Goal: Task Accomplishment & Management: Use online tool/utility

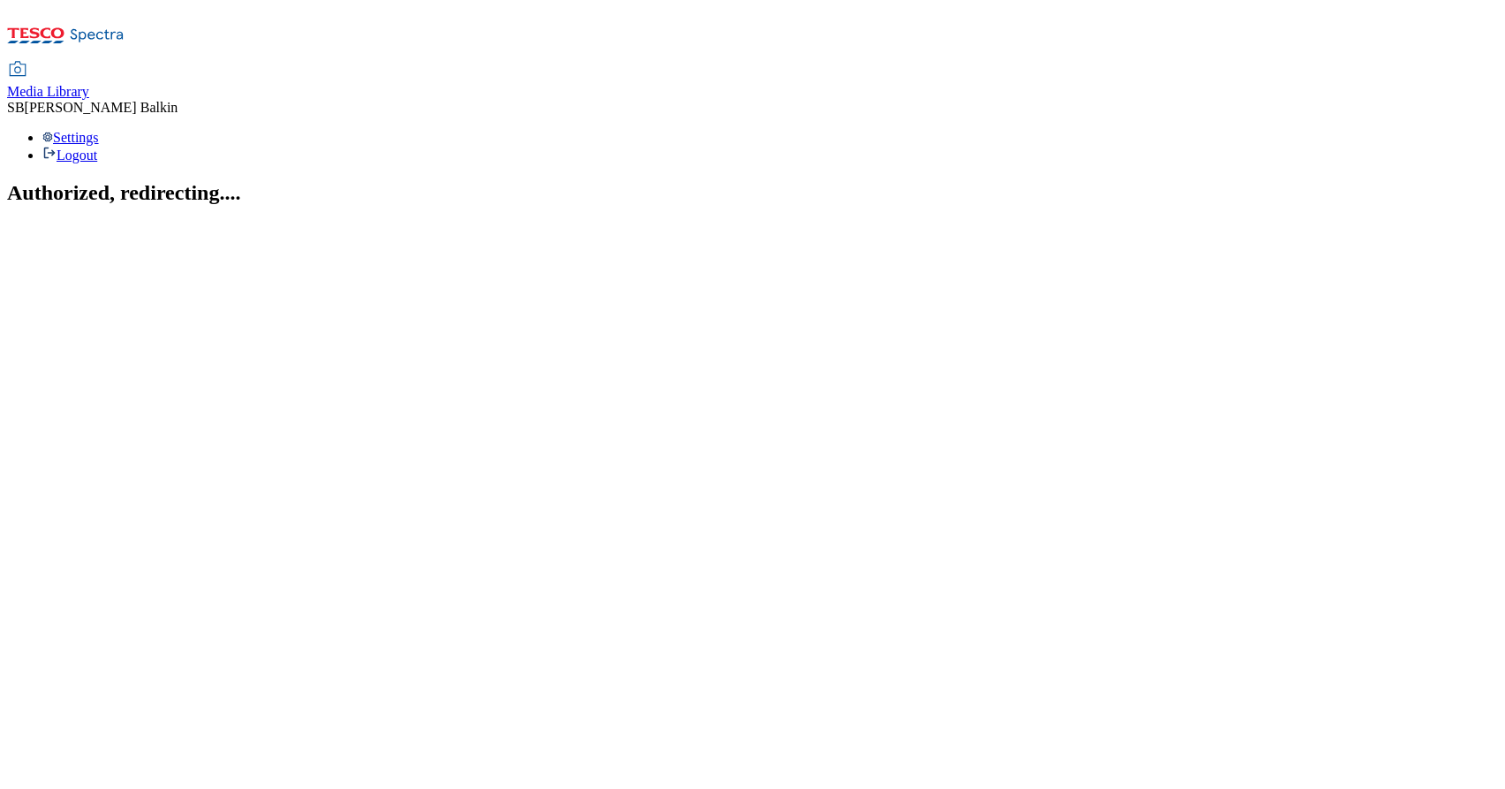
click at [89, 84] on span "Media Library" at bounding box center [48, 91] width 82 height 15
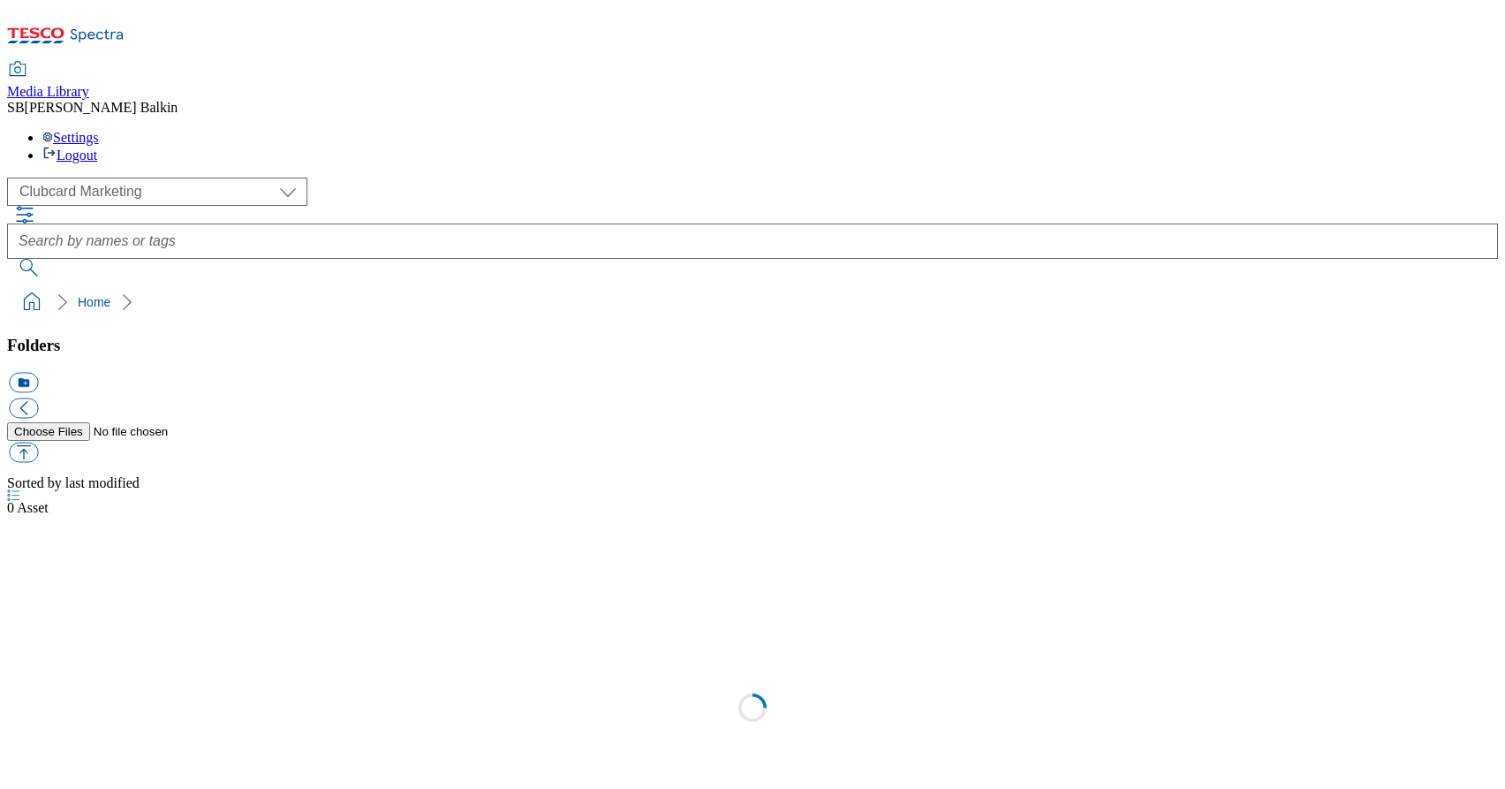
scroll to position [1, 0]
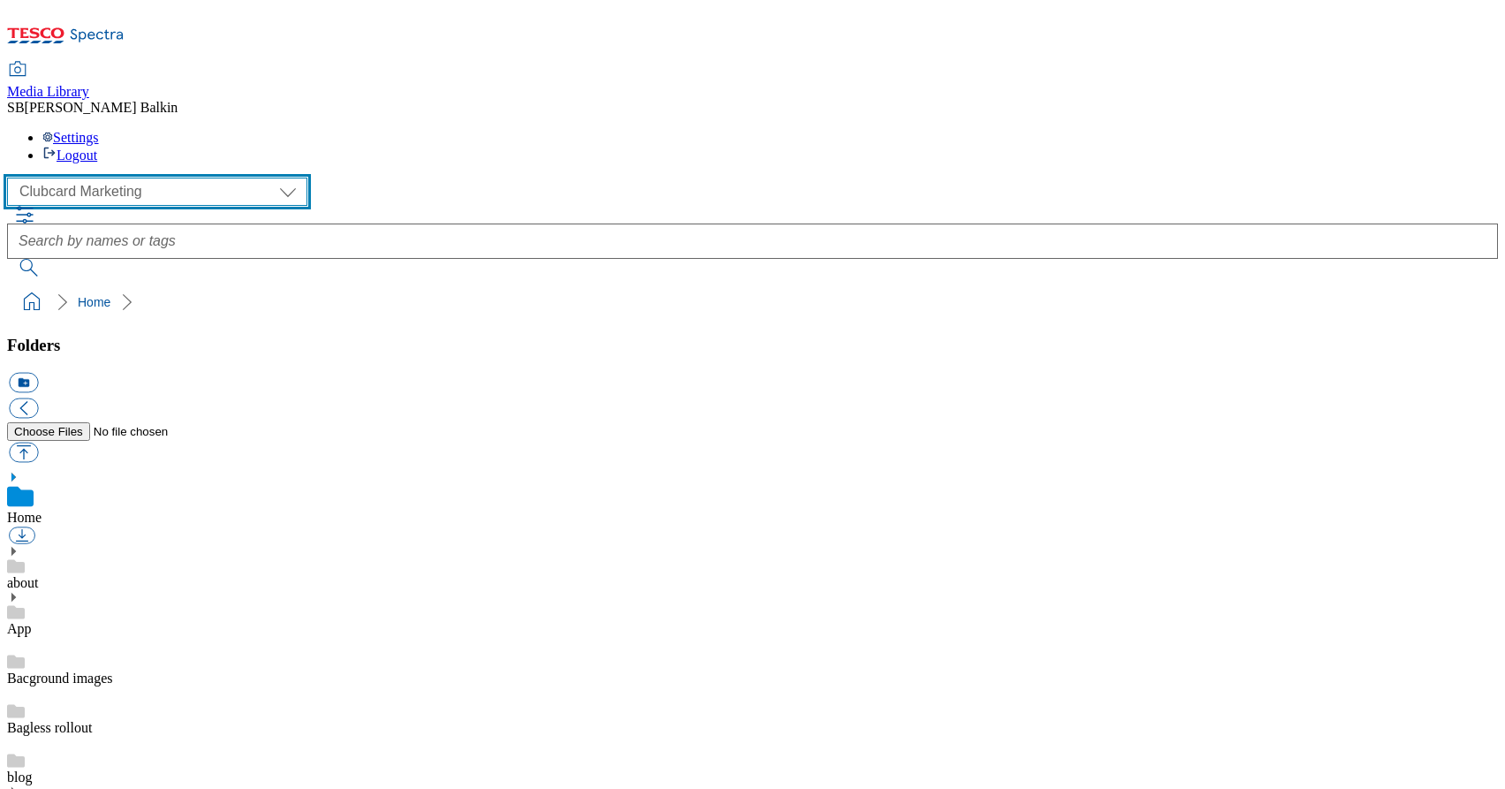
click at [155, 177] on select "Clubcard Marketing Dotcom UK FnF Stores GHS Marketing UK GHS Product UK GHS ROI…" at bounding box center [157, 191] width 300 height 28
select select "flare-ghs-mktg"
click at [12, 177] on select "Clubcard Marketing Dotcom UK FnF Stores GHS Marketing UK GHS Product UK GHS ROI…" at bounding box center [157, 191] width 300 height 28
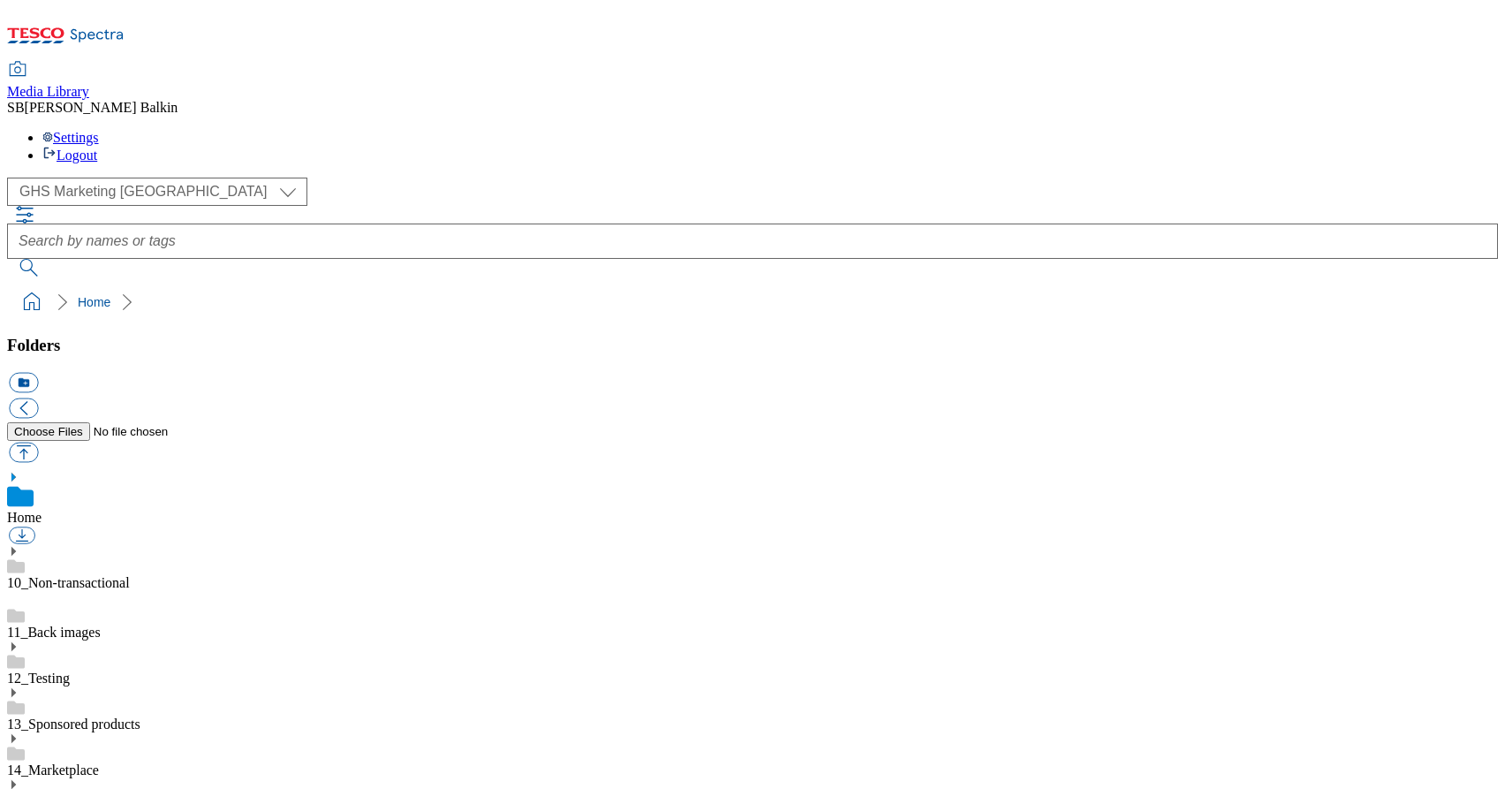
click at [19, 778] on icon at bounding box center [13, 784] width 12 height 12
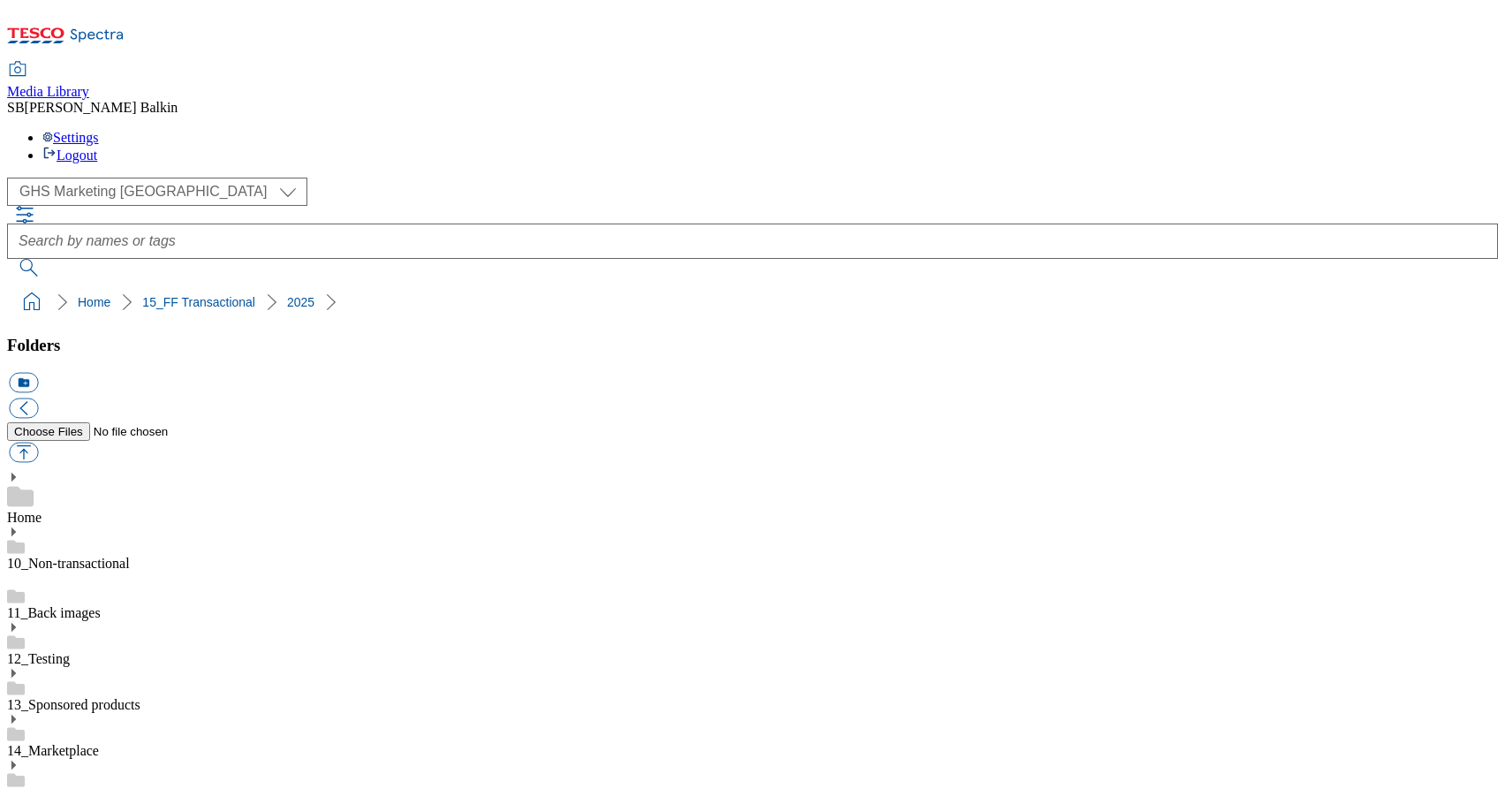
click at [124, 788] on link "15_FF Transactional" at bounding box center [65, 796] width 117 height 15
click at [38, 373] on button "icon_new_folder" at bounding box center [23, 383] width 29 height 20
type input "Christmas"
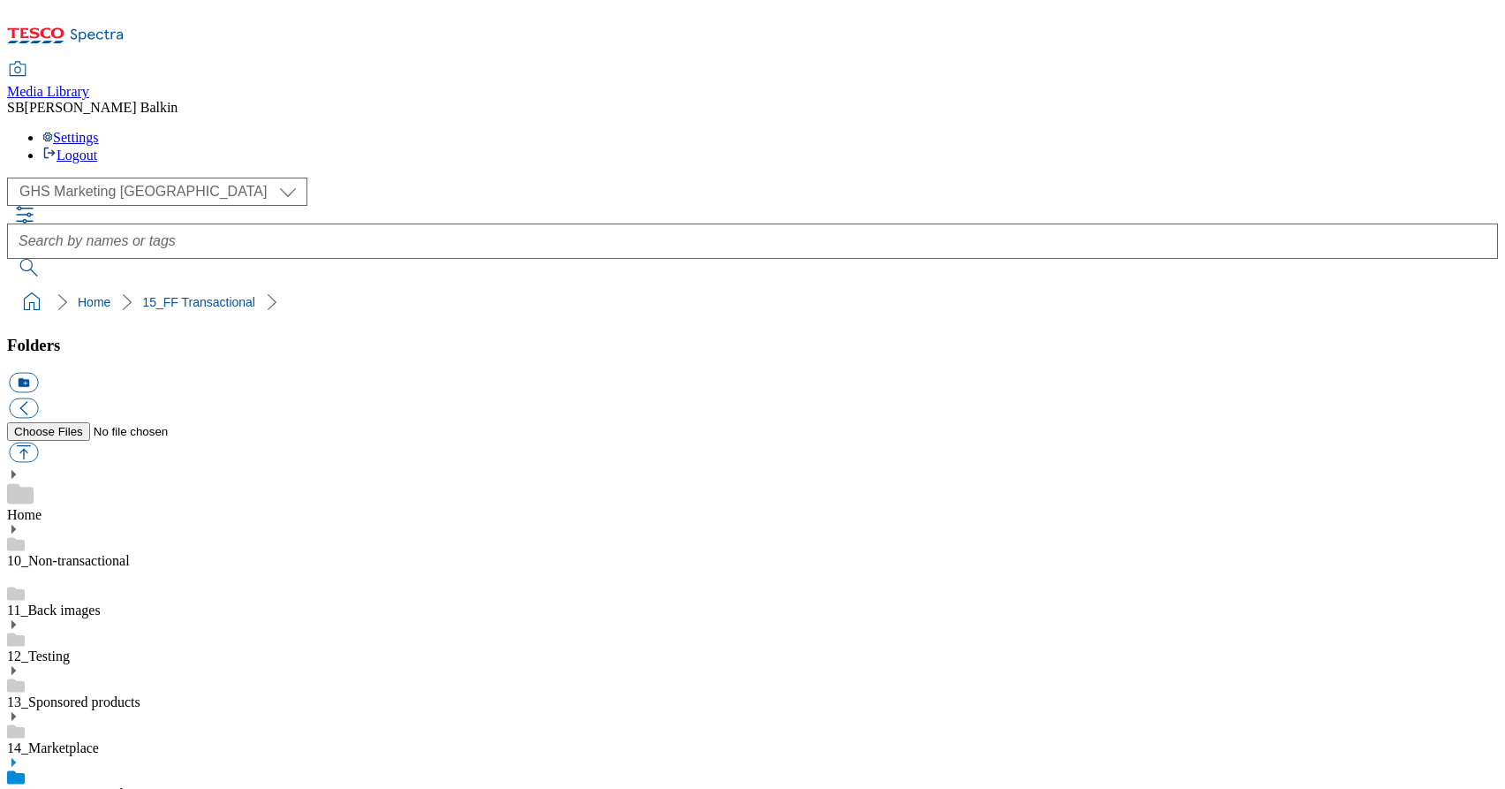
scroll to position [115, 0]
click at [38, 373] on button "icon_new_folder" at bounding box center [23, 383] width 29 height 20
type input "2025"
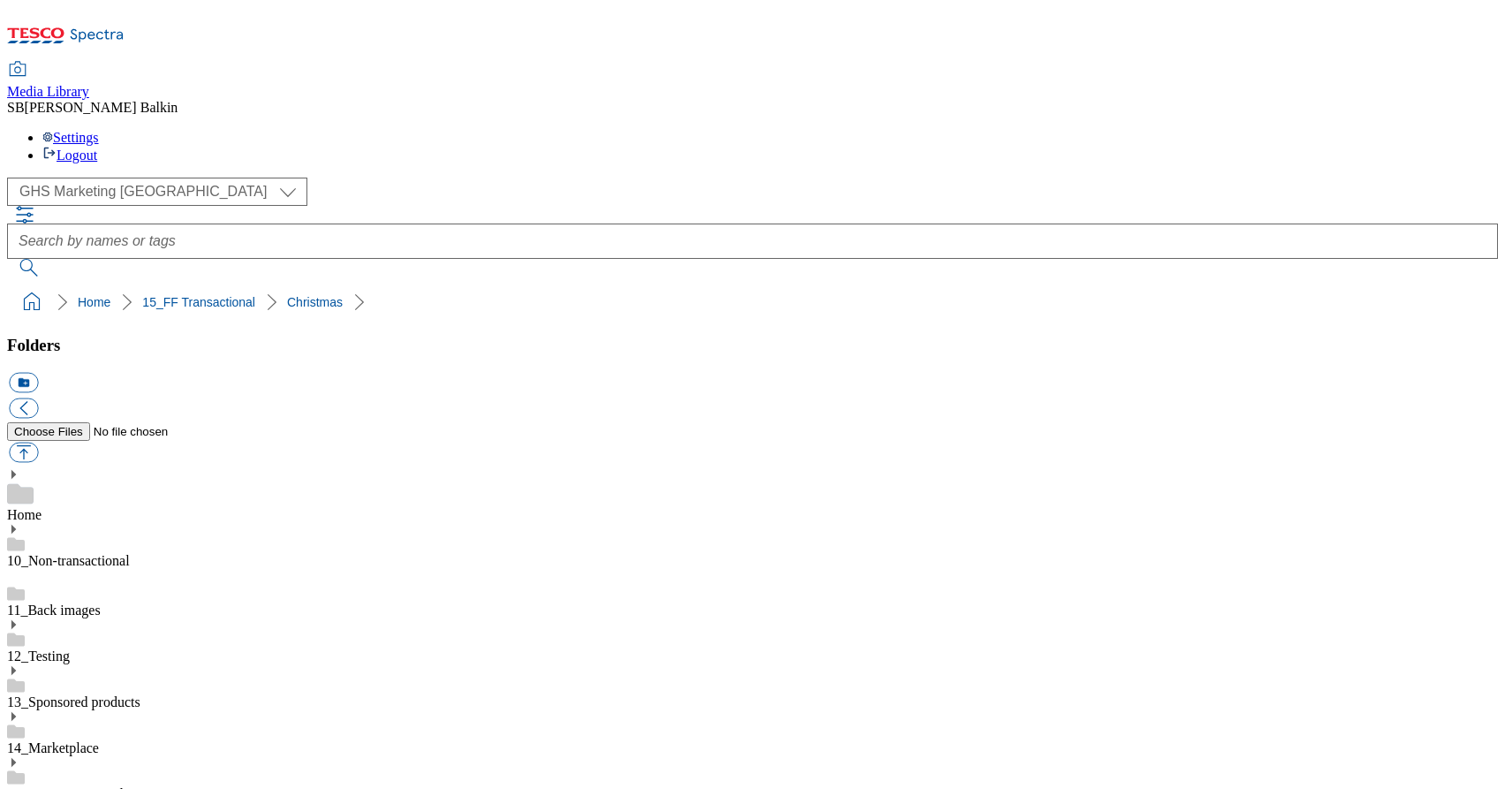
click at [38, 373] on button "icon_new_folder" at bounding box center [23, 383] width 29 height 20
type input "2534"
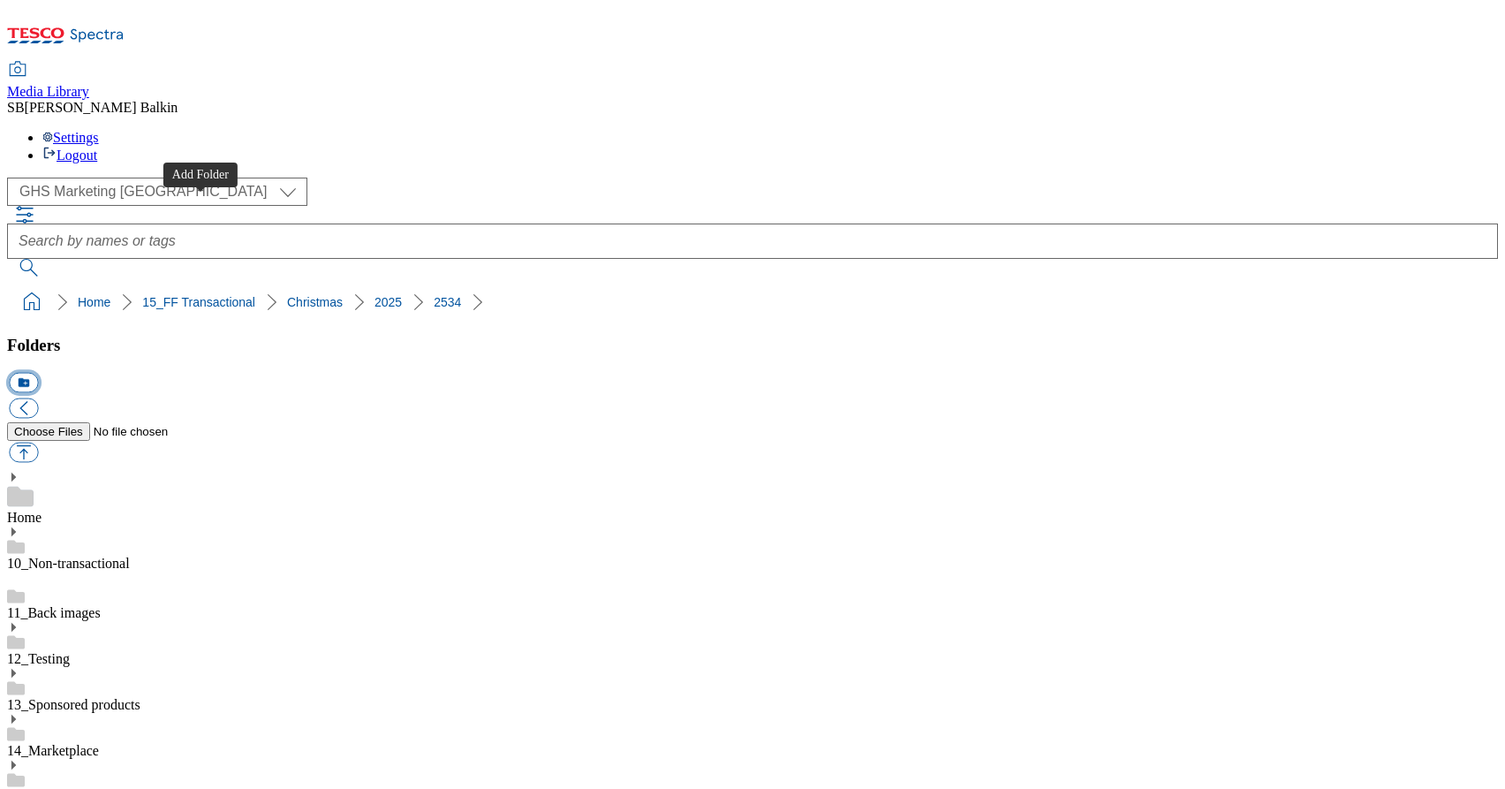
click at [38, 373] on button "icon_new_folder" at bounding box center [23, 383] width 29 height 20
type input "Header"
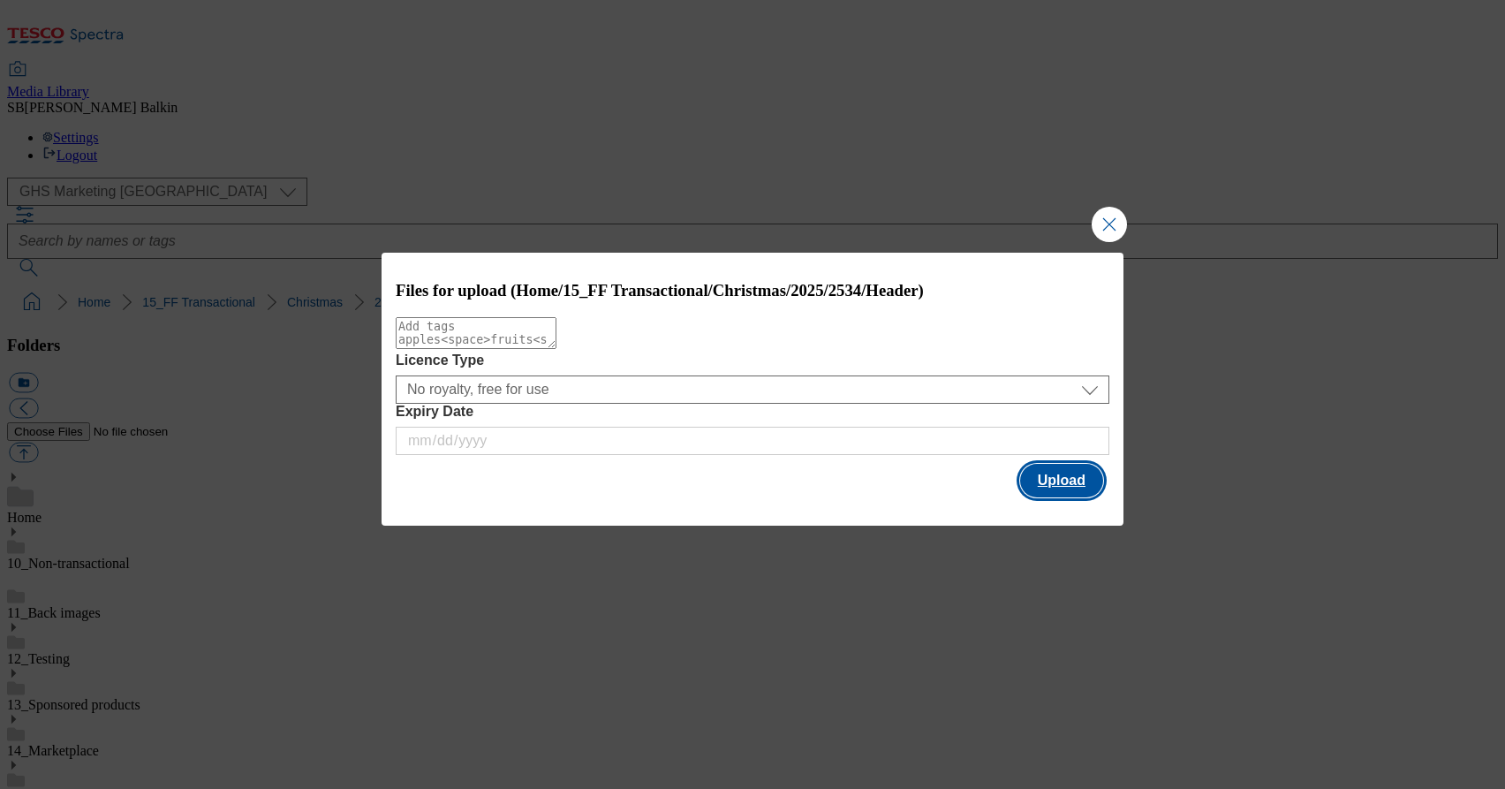
click at [1053, 480] on button "Upload" at bounding box center [1061, 481] width 83 height 34
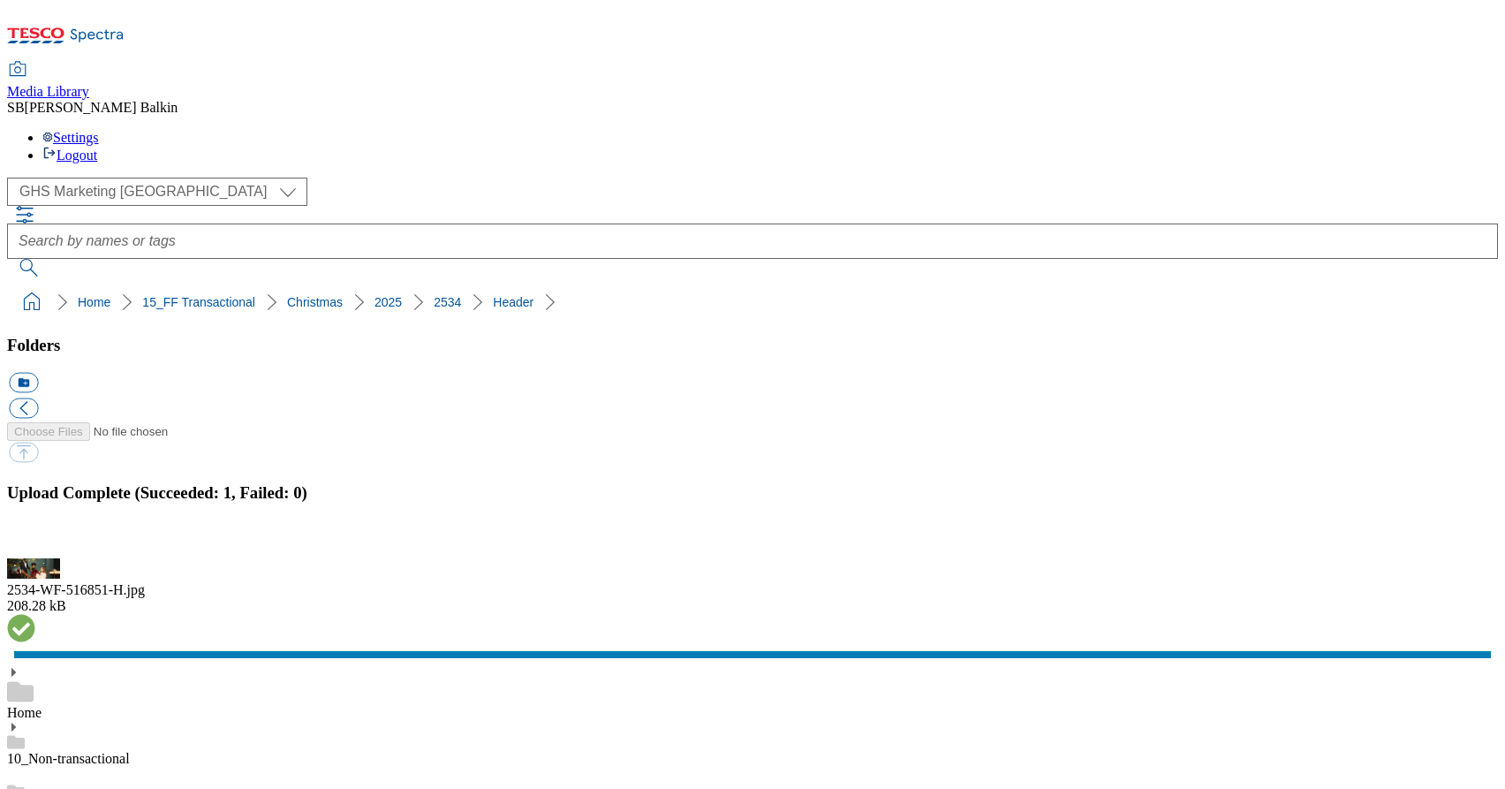
click at [38, 373] on button "icon_new_folder" at bounding box center [23, 383] width 29 height 20
type input "Category"
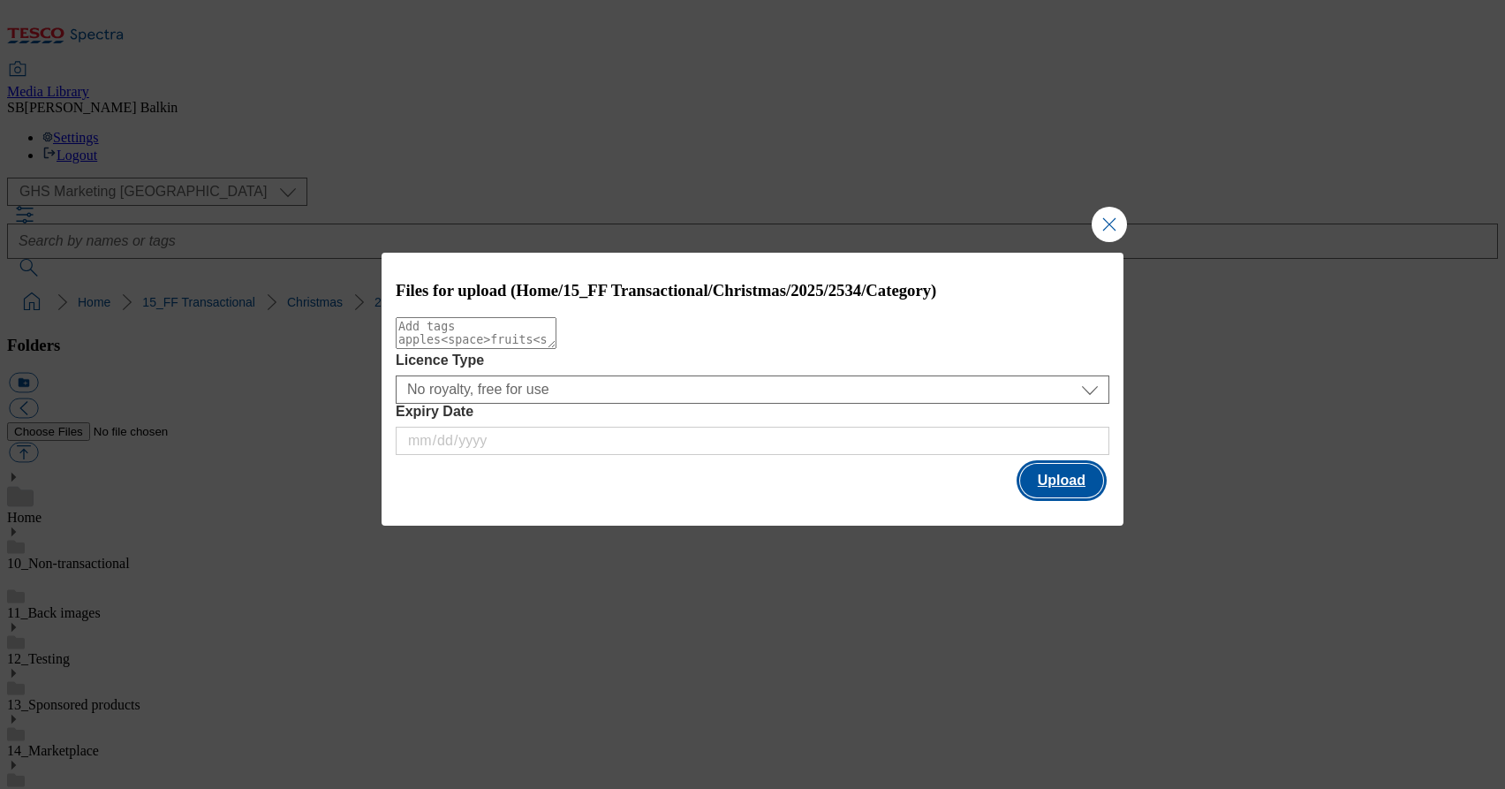
click at [1072, 482] on button "Upload" at bounding box center [1061, 481] width 83 height 34
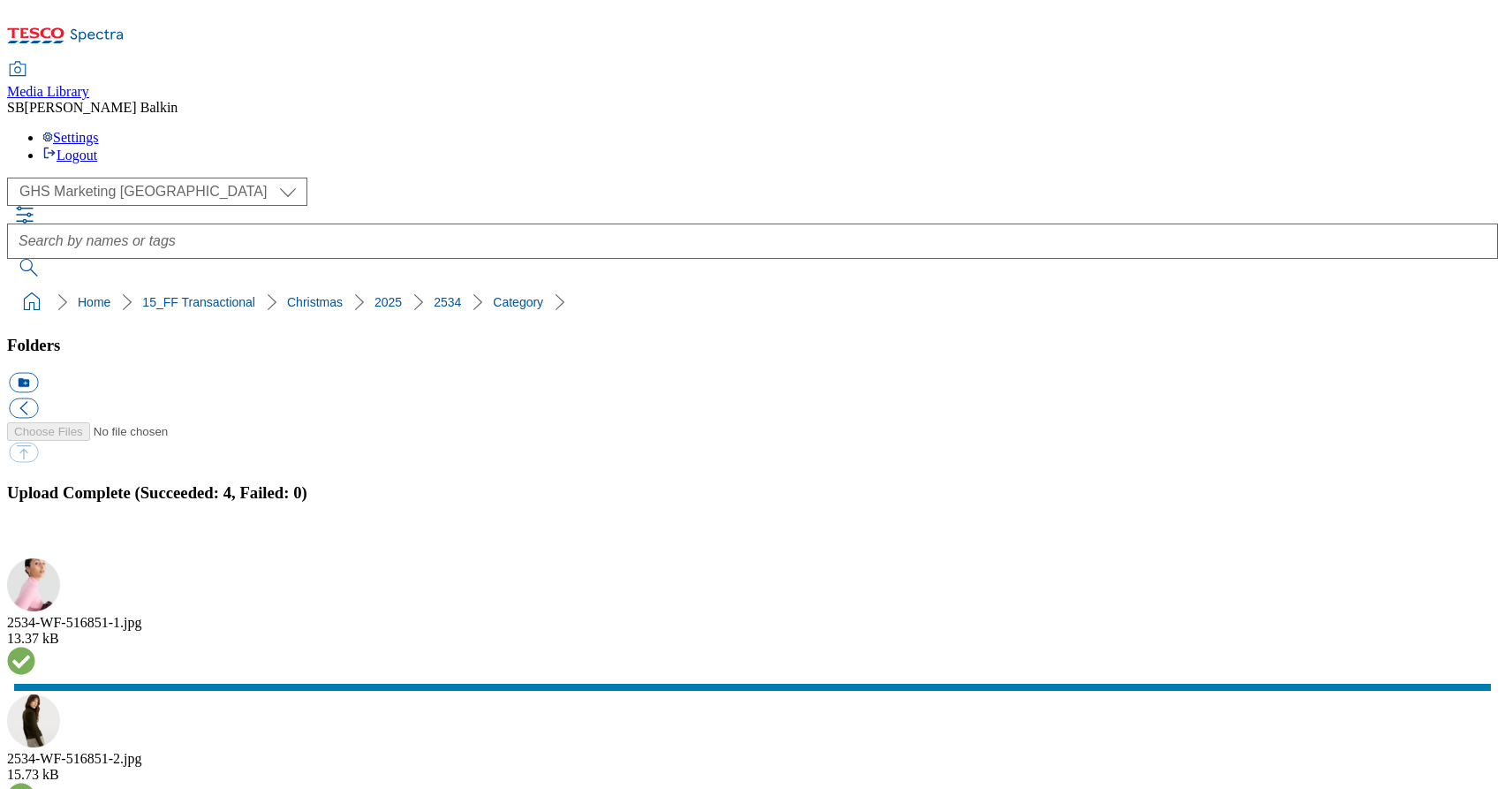
click at [38, 373] on button "icon_new_folder" at bounding box center [23, 383] width 29 height 20
type input "Full Width Sections"
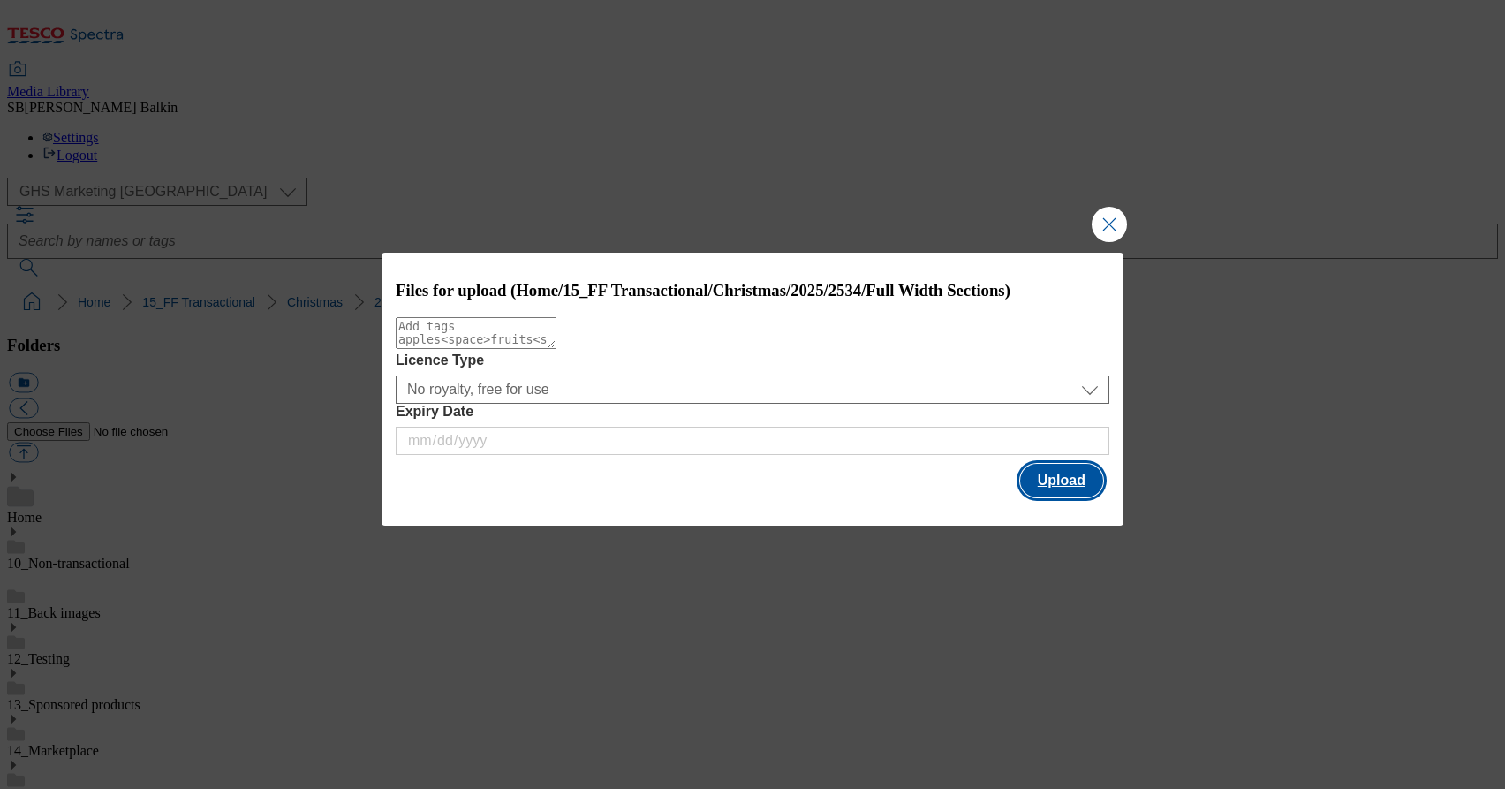
click at [1072, 481] on button "Upload" at bounding box center [1061, 481] width 83 height 34
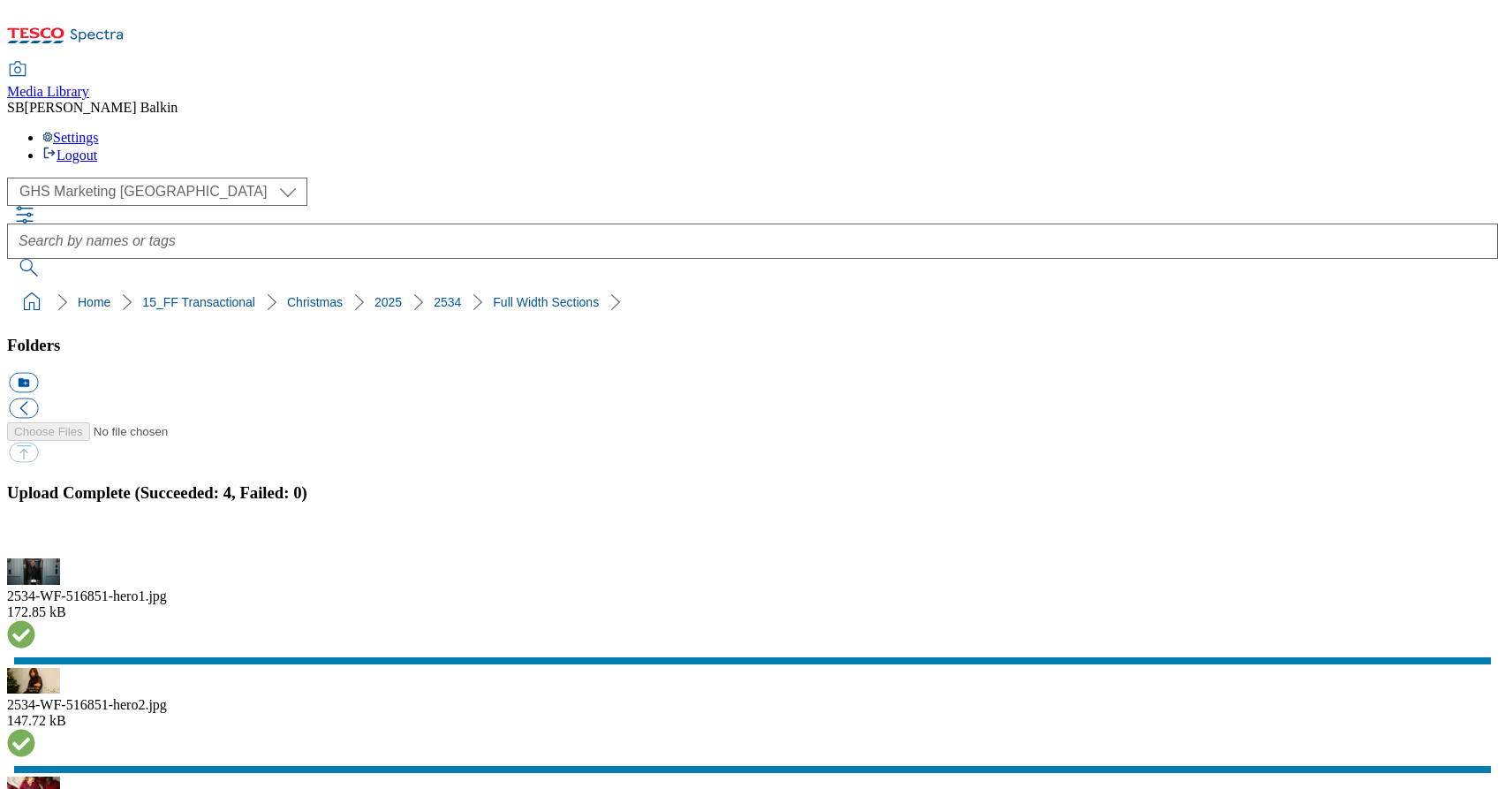
drag, startPoint x: 9, startPoint y: 167, endPoint x: 402, endPoint y: 174, distance: 393.0
click at [402, 285] on nav "Home 15_FF Transactional Christmas 2025 2534" at bounding box center [752, 302] width 1491 height 34
copy ol "Home 15_FF Transactional Christmas 2025 2534"
